Goal: Information Seeking & Learning: Learn about a topic

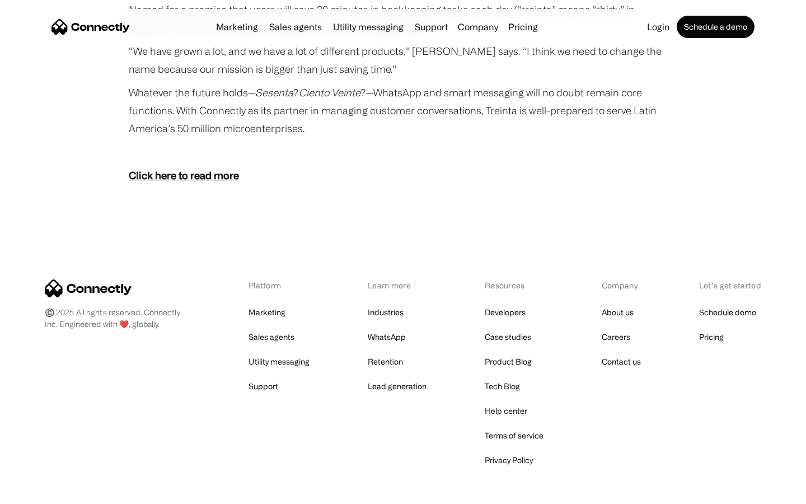
scroll to position [2061, 0]
